Goal: Contribute content: Add original content to the website for others to see

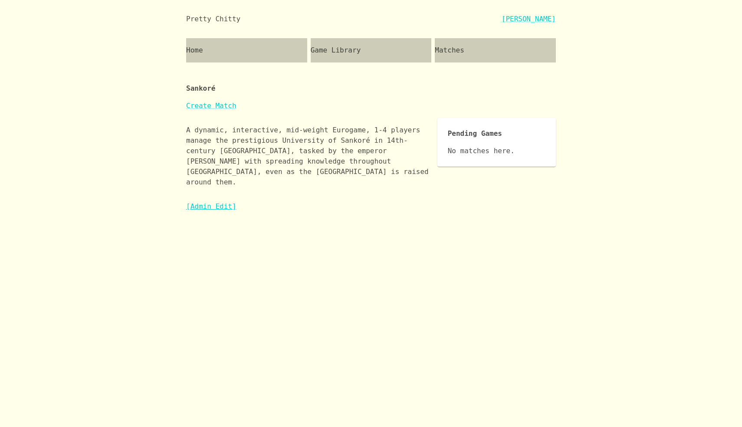
click at [220, 202] on link "[Admin Edit]" at bounding box center [211, 206] width 50 height 8
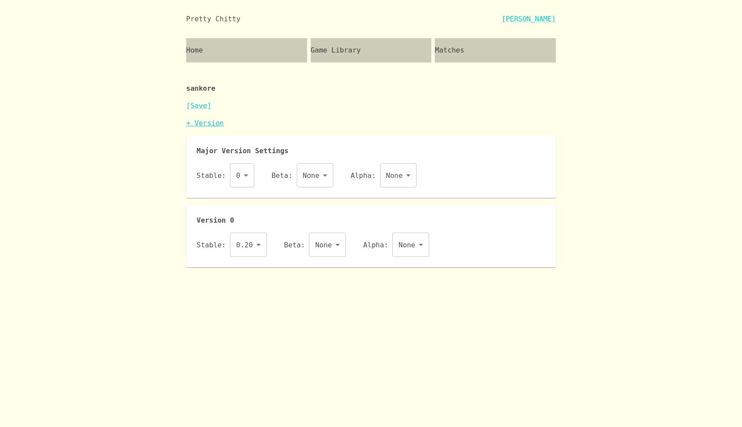
click at [210, 124] on link "+ Version" at bounding box center [205, 123] width 38 height 8
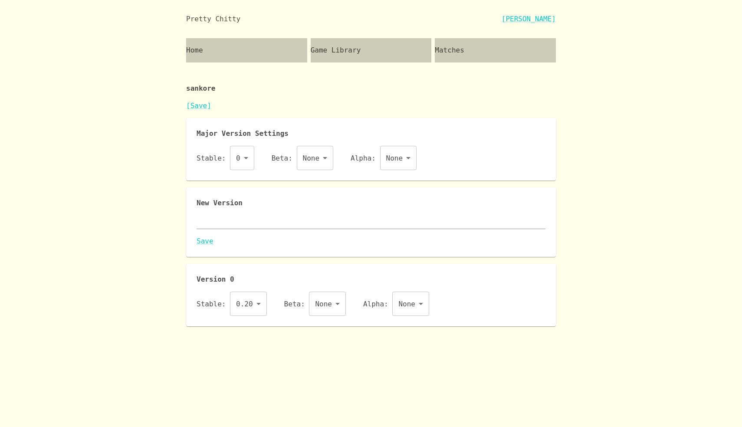
click at [235, 226] on div "x" at bounding box center [370, 222] width 349 height 14
paste textarea "{ "id": "sankore", "name": "Sankoré", "major": 0, "description": "A dynamic, in…"
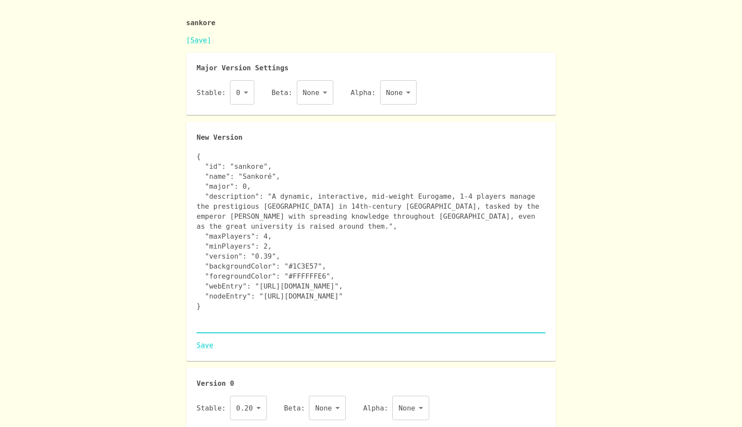
scroll to position [70, 0]
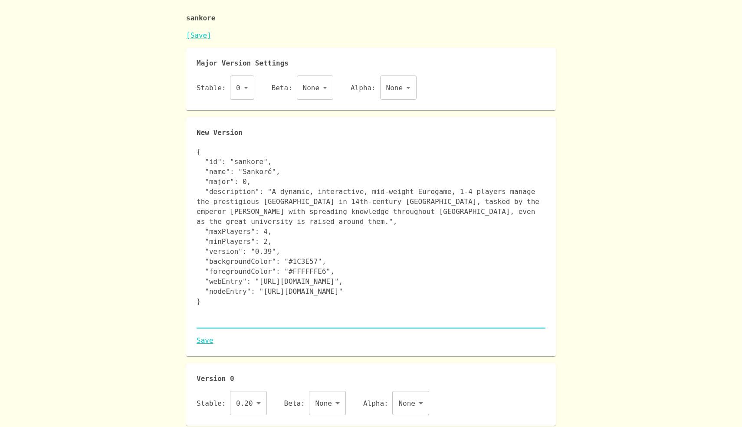
type textarea "{ "id": "sankore", "name": "Sankoré", "major": 0, "description": "A dynamic, in…"
click at [202, 337] on link "Save" at bounding box center [370, 340] width 349 height 10
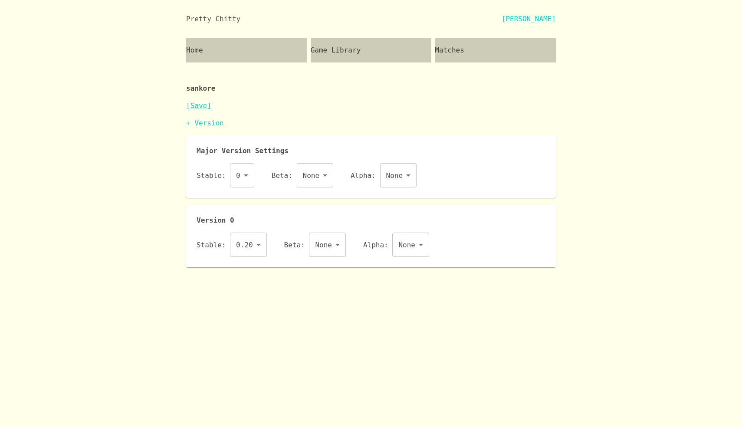
click at [253, 248] on body "Pretty Chitty Josh Breckman Home Game Library Matches sankore [Save] + Version …" at bounding box center [371, 133] width 742 height 267
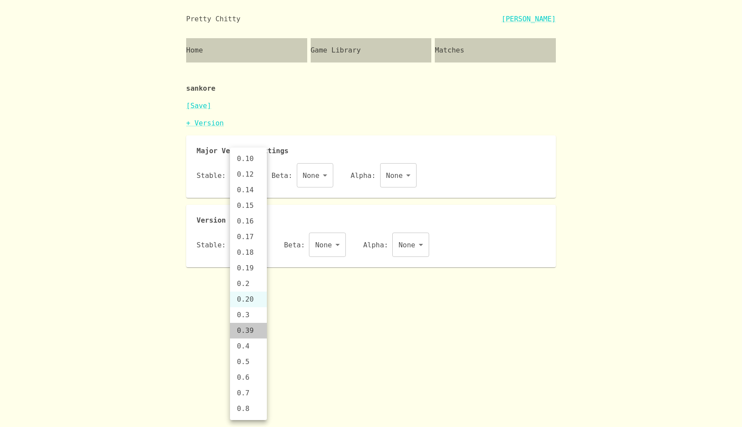
click at [249, 326] on li "0.39" at bounding box center [248, 331] width 37 height 16
type input "0.39"
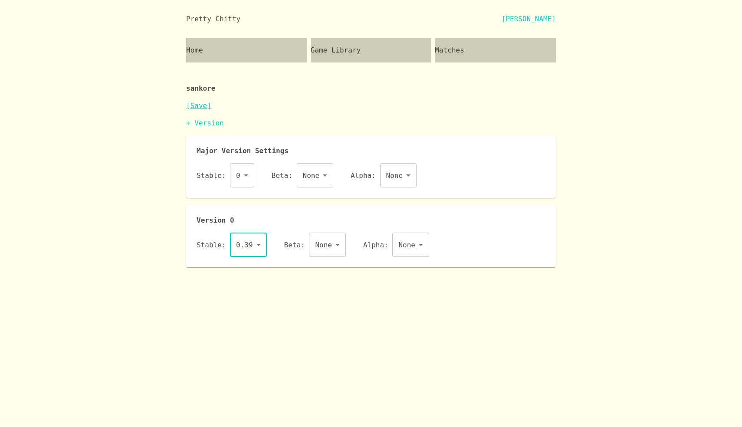
click at [202, 107] on link "[Save]" at bounding box center [198, 105] width 25 height 8
click at [473, 46] on div "Matches" at bounding box center [495, 50] width 121 height 24
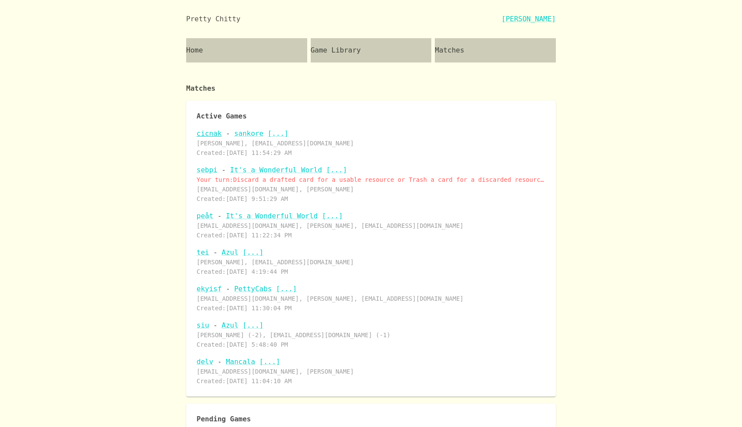
click at [213, 134] on link "cicnak" at bounding box center [208, 133] width 25 height 8
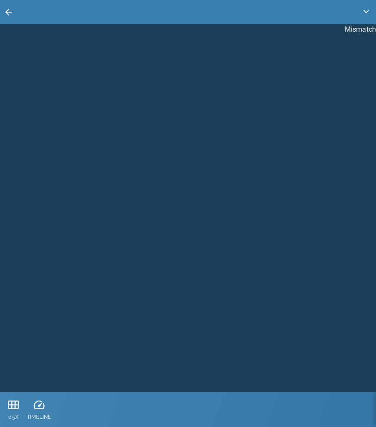
click at [82, 110] on div at bounding box center [172, 208] width 344 height 368
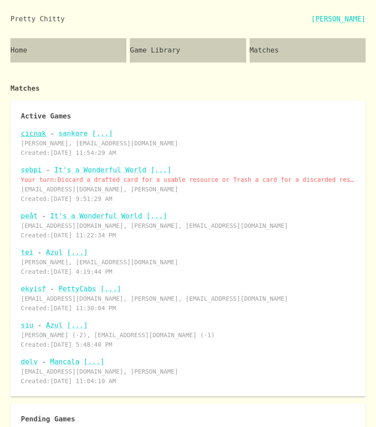
click at [31, 135] on link "cicnak" at bounding box center [33, 133] width 25 height 8
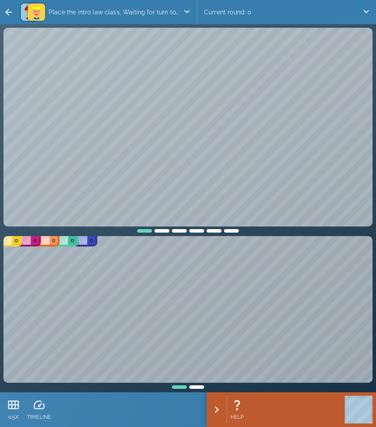
click at [180, 232] on div "0 0 0 0" at bounding box center [188, 130] width 372 height 208
click at [180, 230] on div at bounding box center [178, 229] width 17 height 6
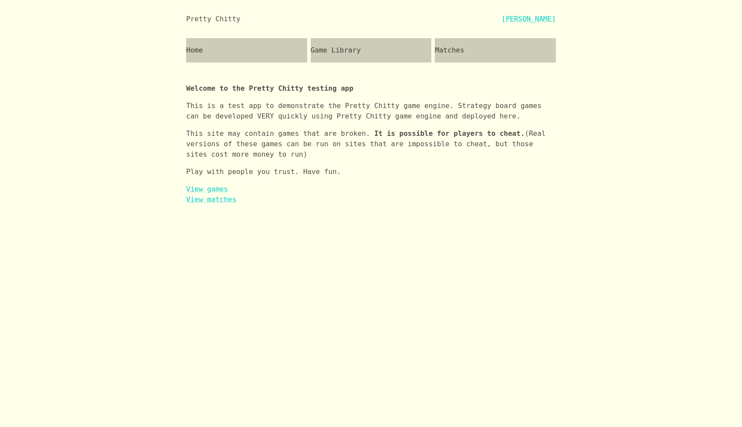
click at [351, 39] on div "Game Library" at bounding box center [371, 50] width 121 height 24
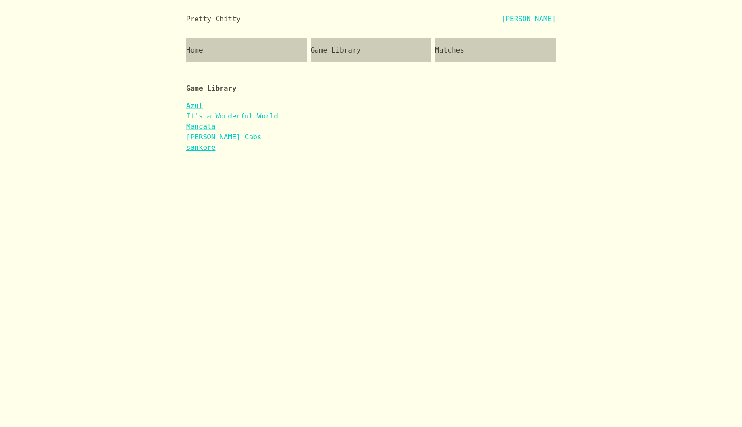
click at [211, 147] on link "sankore" at bounding box center [200, 147] width 29 height 8
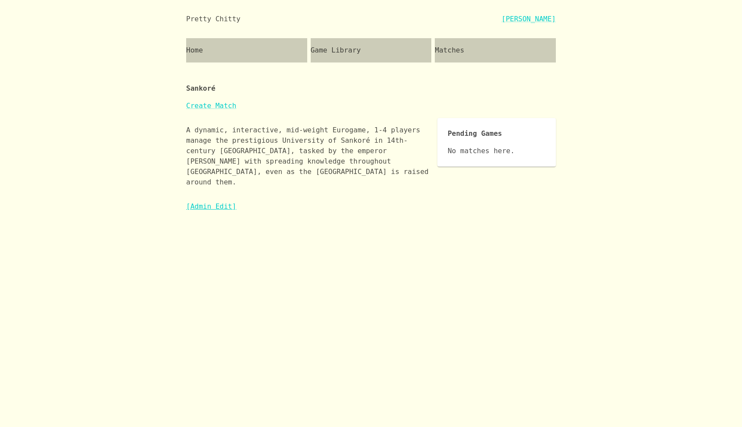
click at [201, 202] on link "[Admin Edit]" at bounding box center [211, 206] width 50 height 8
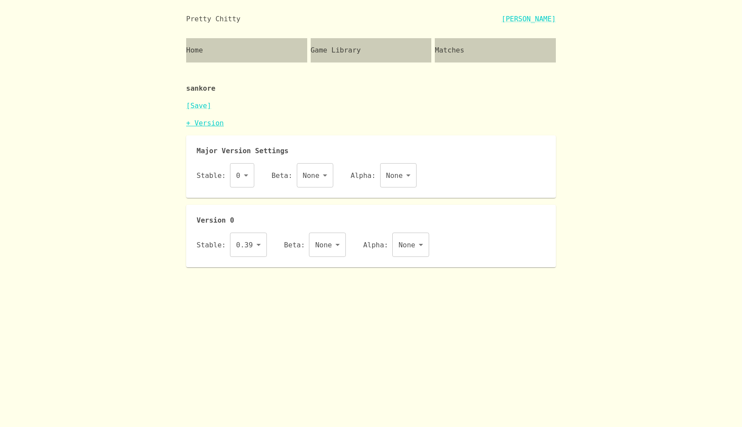
click at [207, 125] on link "+ Version" at bounding box center [205, 123] width 38 height 8
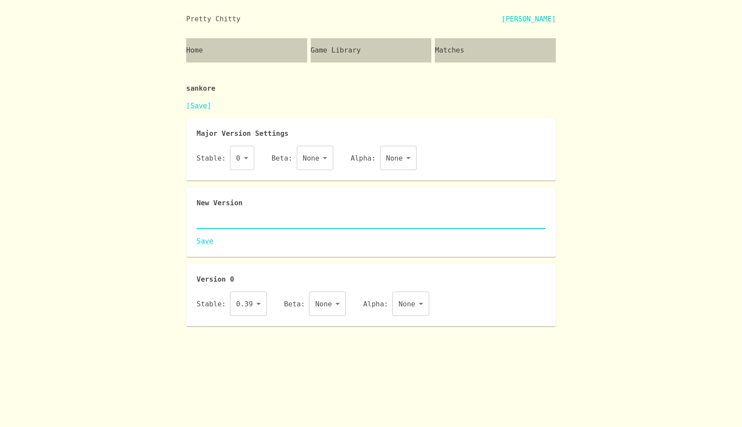
click at [221, 224] on textarea at bounding box center [370, 222] width 349 height 10
paste textarea "{ "id": "sankore", "name": "Sankoré", "major": 0, "description": "A dynamic, in…"
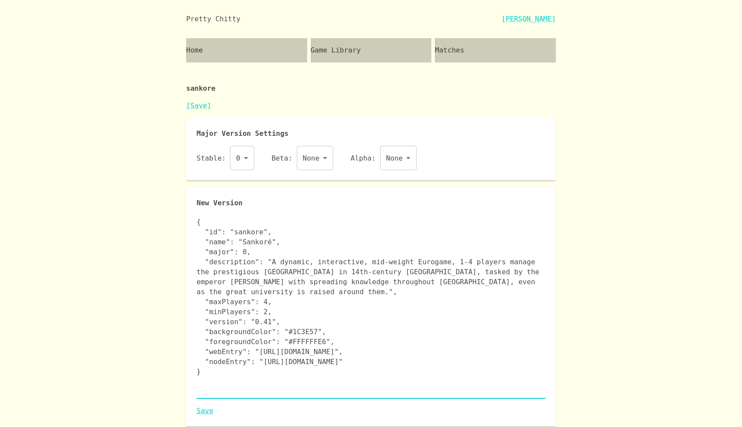
type textarea "{ "id": "sankore", "name": "Sankoré", "major": 0, "description": "A dynamic, in…"
click at [202, 407] on link "Save" at bounding box center [370, 411] width 349 height 10
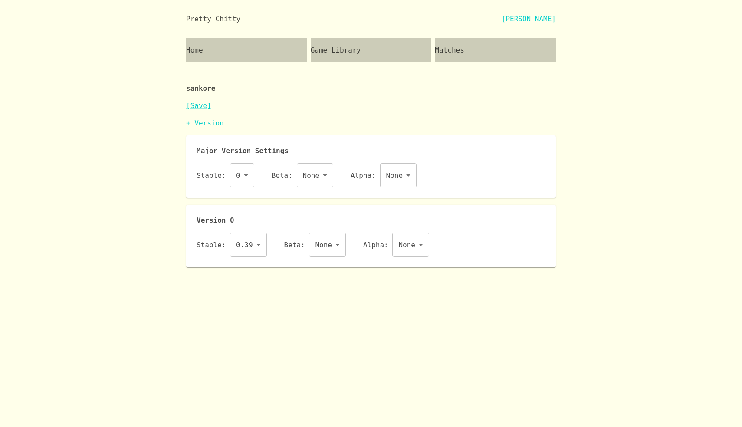
click at [247, 245] on body "Pretty Chitty Josh Breckman Home Game Library Matches sankore [Save] + Version …" at bounding box center [371, 133] width 742 height 267
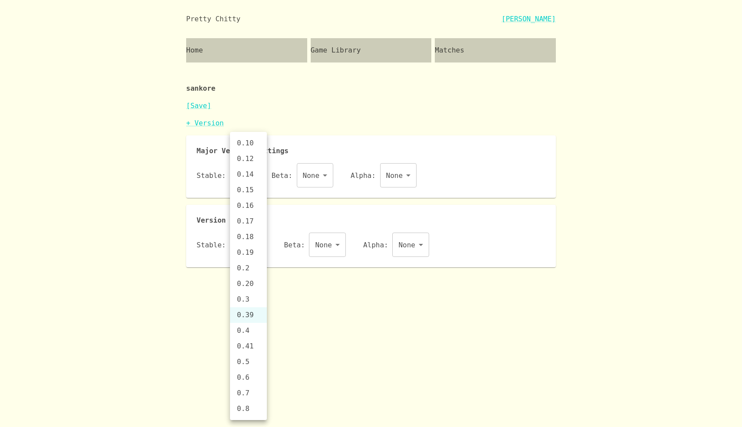
click at [250, 349] on li "0.41" at bounding box center [248, 346] width 37 height 16
type input "0.41"
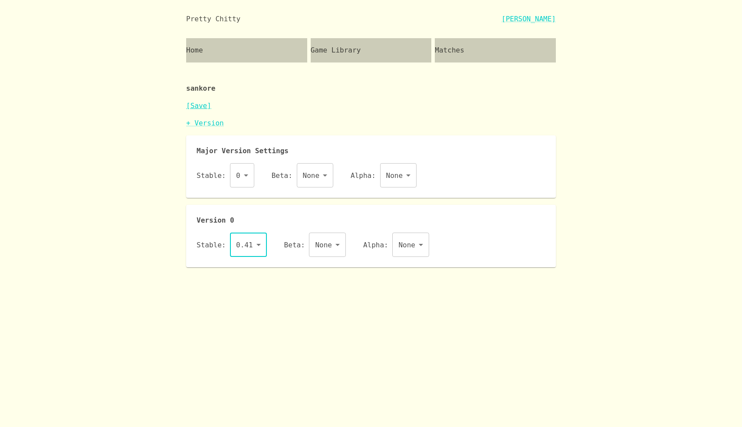
click at [203, 107] on link "[Save]" at bounding box center [198, 105] width 25 height 8
